Goal: Communication & Community: Ask a question

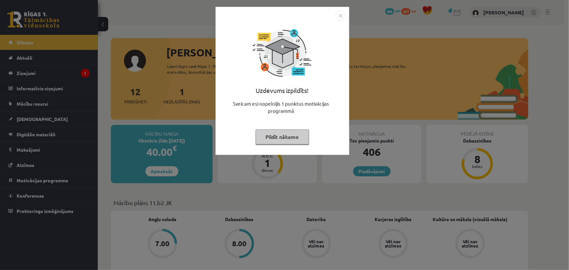
click at [284, 135] on button "Pildīt nākamo" at bounding box center [283, 137] width 54 height 15
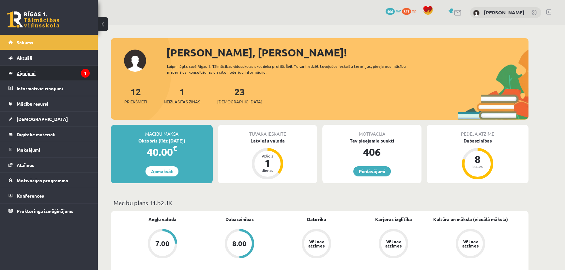
click at [23, 71] on legend "Ziņojumi 1" at bounding box center [53, 73] width 73 height 15
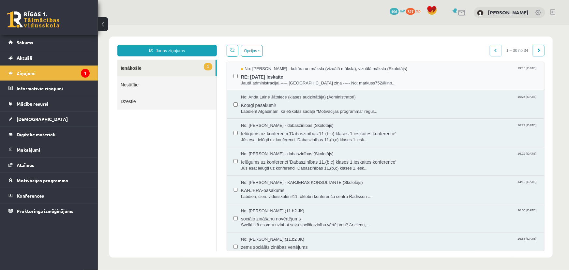
click at [265, 74] on span "RE: [DATE] Ieskaite" at bounding box center [389, 76] width 297 height 8
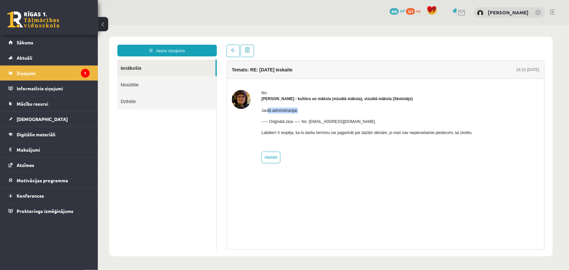
drag, startPoint x: 268, startPoint y: 109, endPoint x: 302, endPoint y: 109, distance: 34.6
click at [302, 109] on p "Jautā administracijai." at bounding box center [366, 110] width 211 height 6
click at [301, 111] on p "Jautā administracijai." at bounding box center [366, 110] width 211 height 6
click at [307, 112] on p "Jautā administracijai." at bounding box center [366, 110] width 211 height 6
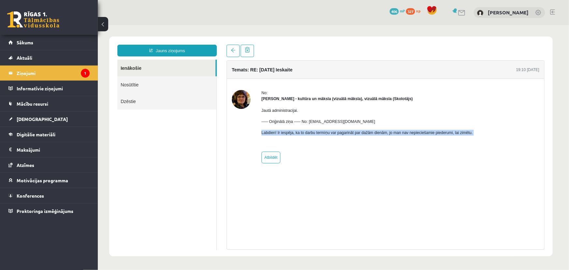
drag, startPoint x: 260, startPoint y: 132, endPoint x: 451, endPoint y: 136, distance: 190.6
click at [451, 136] on div "No: [PERSON_NAME] - kultūra un māksla (vizuālā māksla), vizuālā māksla (Skolotā…" at bounding box center [386, 126] width 308 height 73
copy p "Labdien! Ir iespēja, ka to darbu termiṇu var pagarināt par dažām dienām, jo man…"
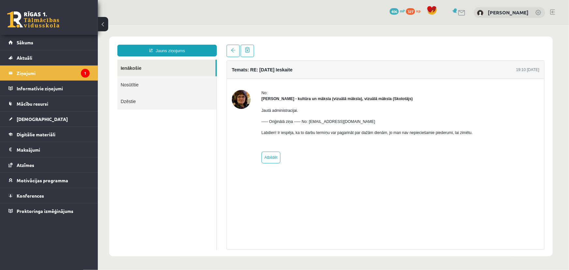
click at [345, 156] on div "No: [PERSON_NAME] - kultūra un māksla (vizuālā māksla), vizuālā māksla (Skolotā…" at bounding box center [366, 126] width 211 height 73
click at [169, 51] on link "Jauns ziņojums" at bounding box center [167, 50] width 100 height 12
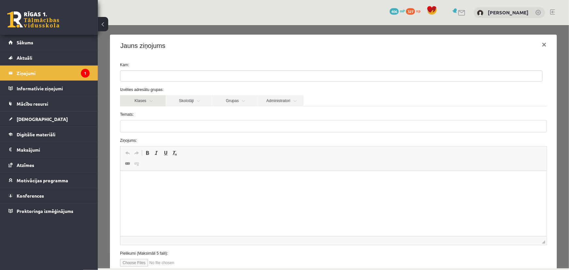
click at [153, 98] on link "Klases" at bounding box center [143, 100] width 46 height 11
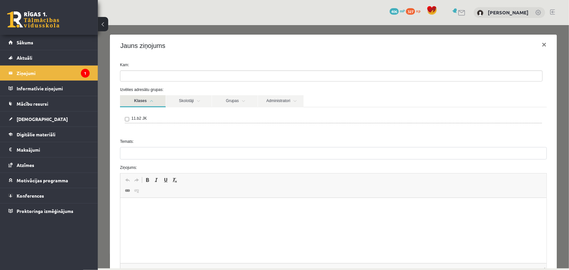
click at [152, 96] on link "Klases" at bounding box center [143, 101] width 46 height 12
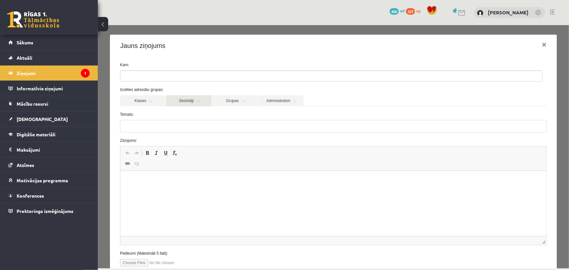
click at [194, 101] on link "Skolotāji" at bounding box center [189, 100] width 46 height 11
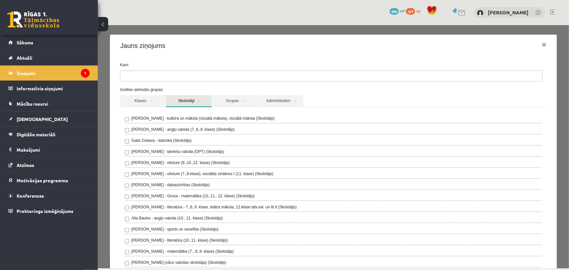
click at [194, 101] on link "Skolotāji" at bounding box center [189, 101] width 46 height 12
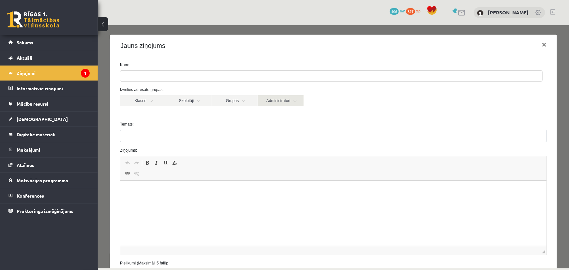
click at [277, 102] on link "Administratori" at bounding box center [281, 100] width 46 height 11
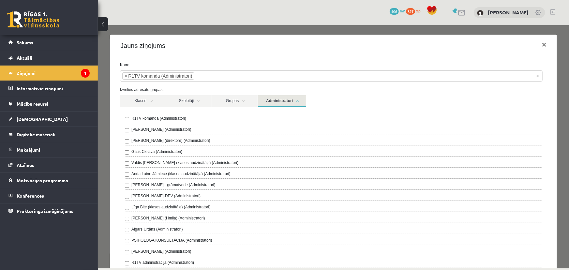
click at [288, 102] on link "Administratori" at bounding box center [282, 101] width 48 height 12
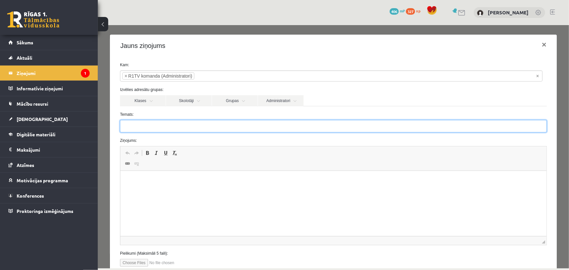
click at [177, 130] on input "Temats:" at bounding box center [333, 126] width 427 height 12
type input "**********"
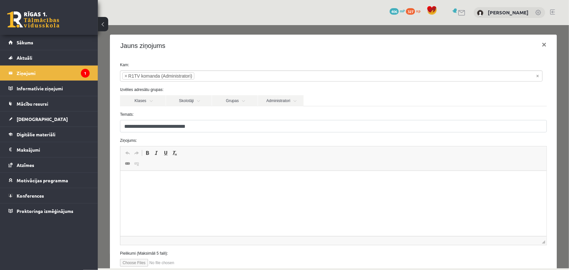
drag, startPoint x: 186, startPoint y: 203, endPoint x: 188, endPoint y: 199, distance: 4.1
click at [187, 191] on html at bounding box center [333, 181] width 427 height 20
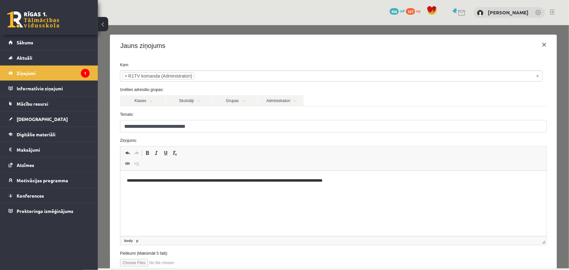
click at [142, 181] on p "**********" at bounding box center [332, 181] width 410 height 7
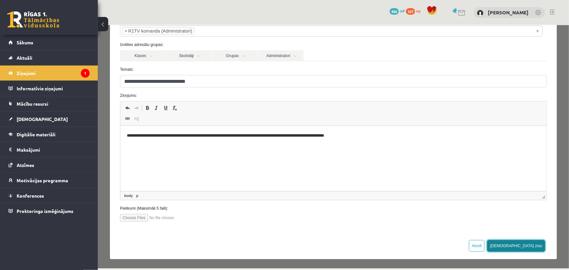
click at [530, 242] on button "[DEMOGRAPHIC_DATA] ziņu" at bounding box center [516, 246] width 58 height 12
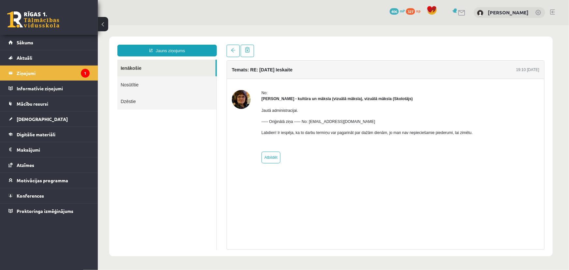
scroll to position [0, 0]
click at [53, 75] on legend "Ziņojumi 1" at bounding box center [53, 73] width 73 height 15
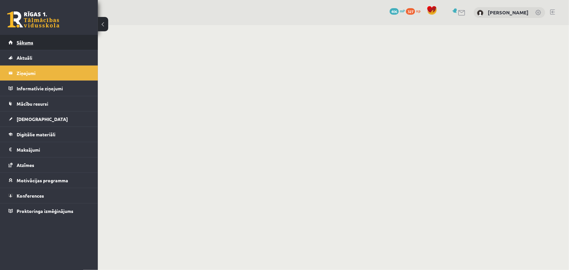
click at [38, 45] on link "Sākums" at bounding box center [48, 42] width 81 height 15
